Goal: Task Accomplishment & Management: Manage account settings

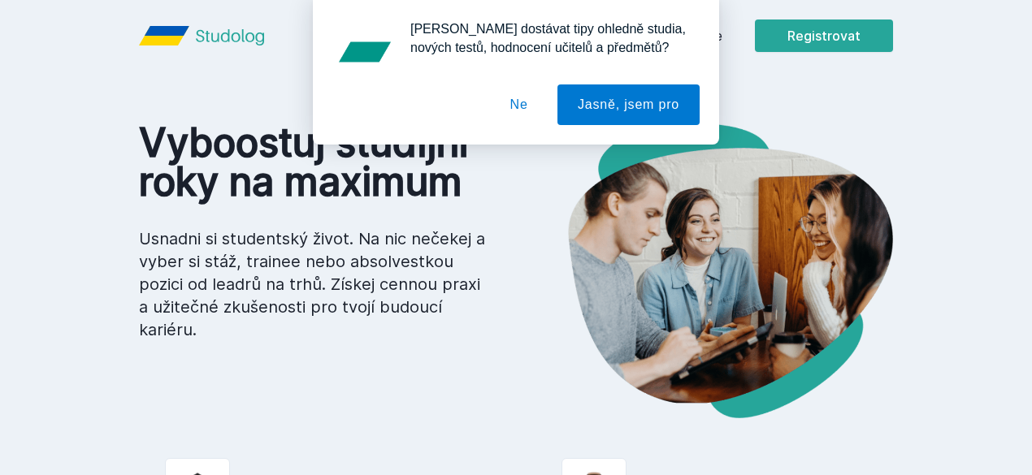
click at [525, 102] on button "Ne" at bounding box center [519, 105] width 59 height 41
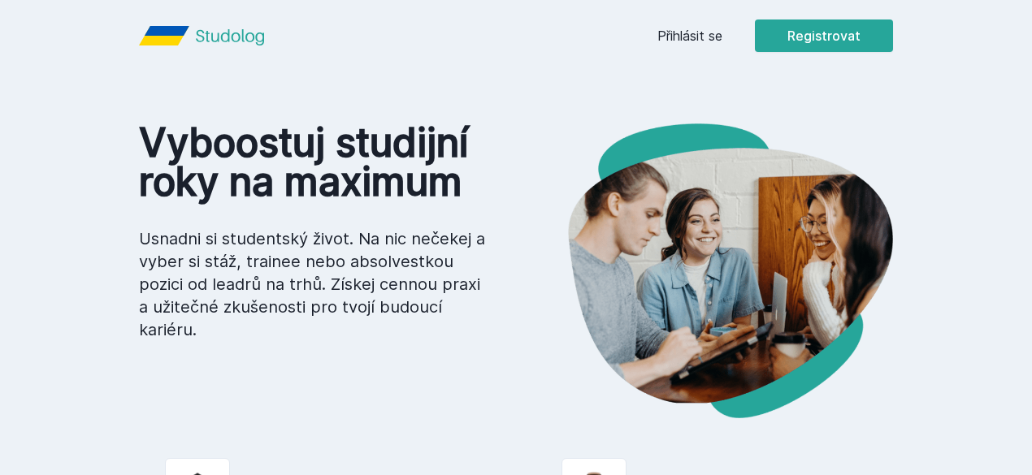
click at [722, 41] on link "Přihlásit se" at bounding box center [689, 36] width 65 height 20
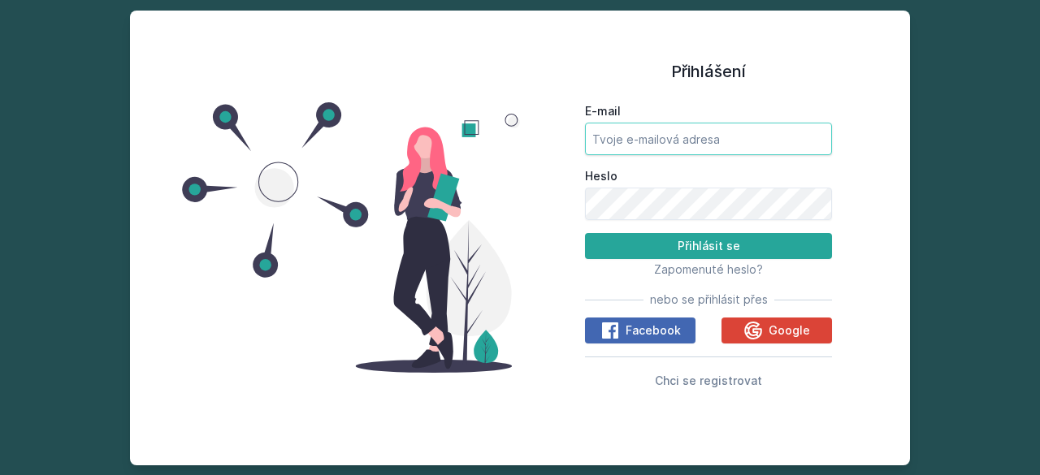
click at [626, 144] on input "E-mail" at bounding box center [708, 139] width 247 height 33
type input "[EMAIL_ADDRESS][DOMAIN_NAME]"
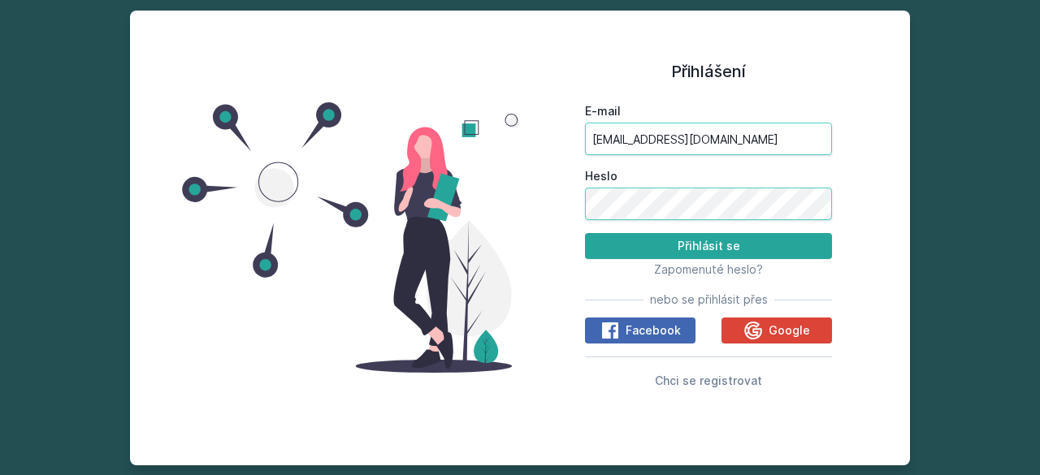
click at [585, 233] on button "Přihlásit se" at bounding box center [708, 246] width 247 height 26
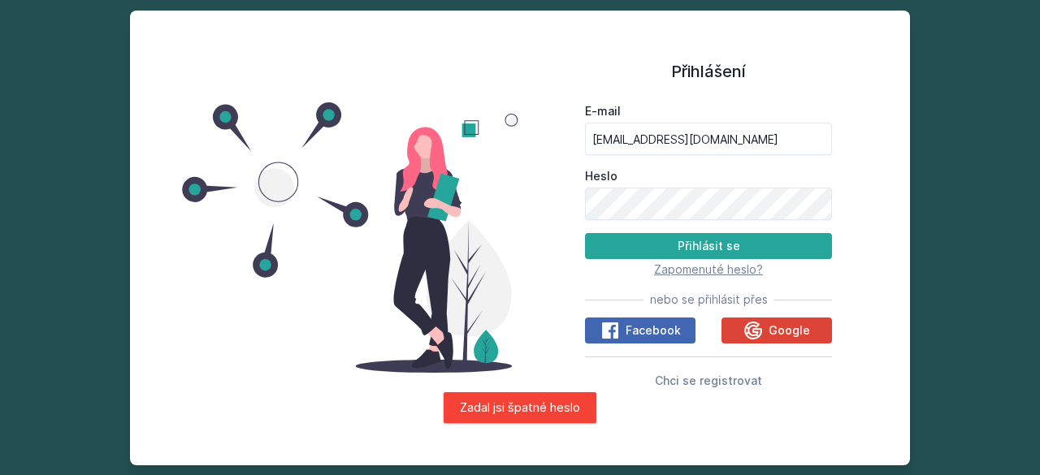
click at [687, 274] on span "Zapomenuté heslo?" at bounding box center [708, 269] width 109 height 14
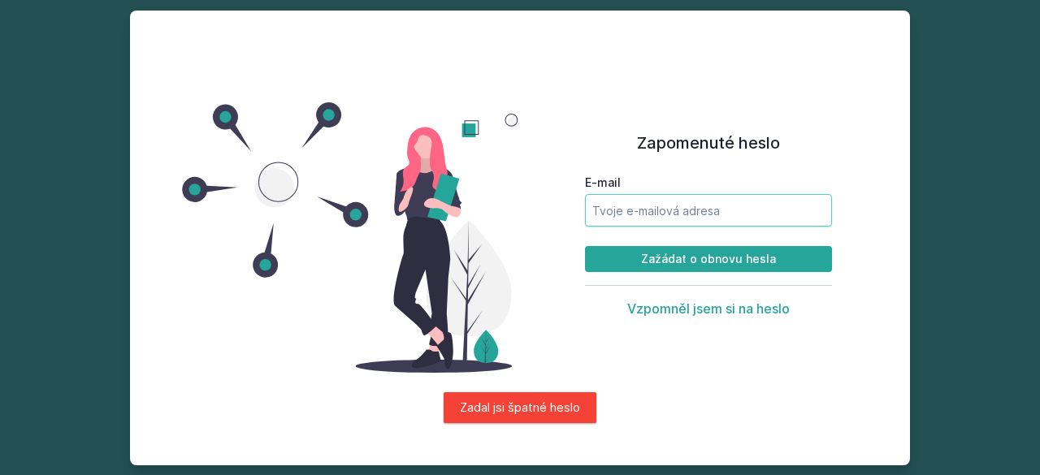
click at [677, 215] on input "E-mail" at bounding box center [708, 210] width 247 height 33
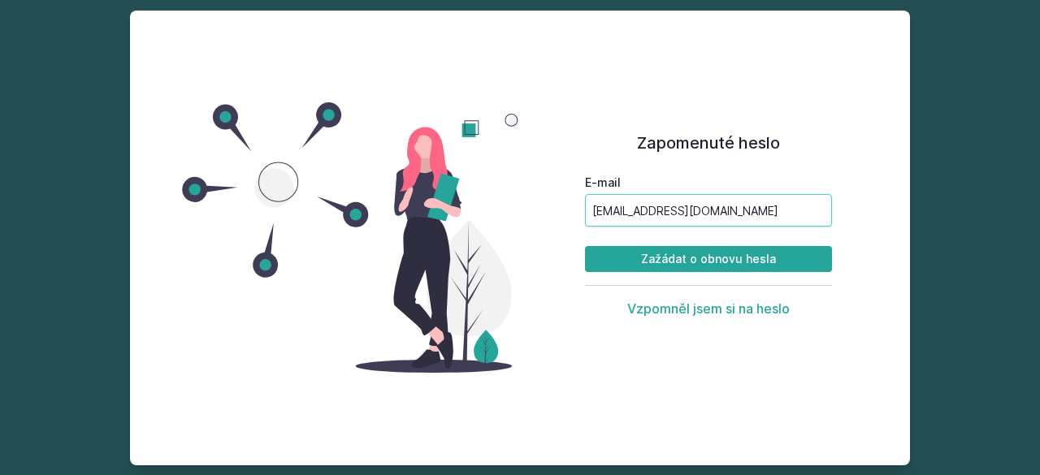
type input "[EMAIL_ADDRESS][DOMAIN_NAME]"
click at [585, 246] on button "Zažádat o obnovu hesla" at bounding box center [708, 259] width 247 height 26
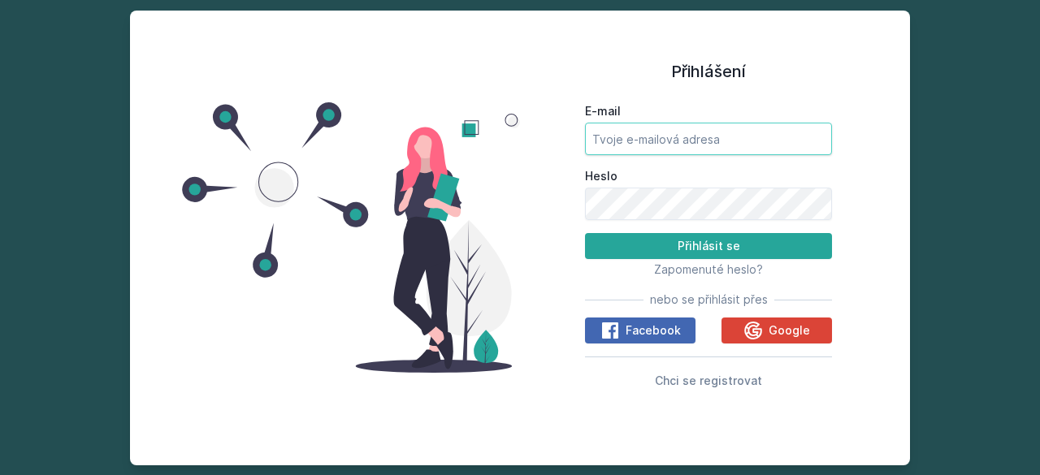
click at [671, 132] on input "E-mail" at bounding box center [708, 139] width 247 height 33
